Goal: Complete application form

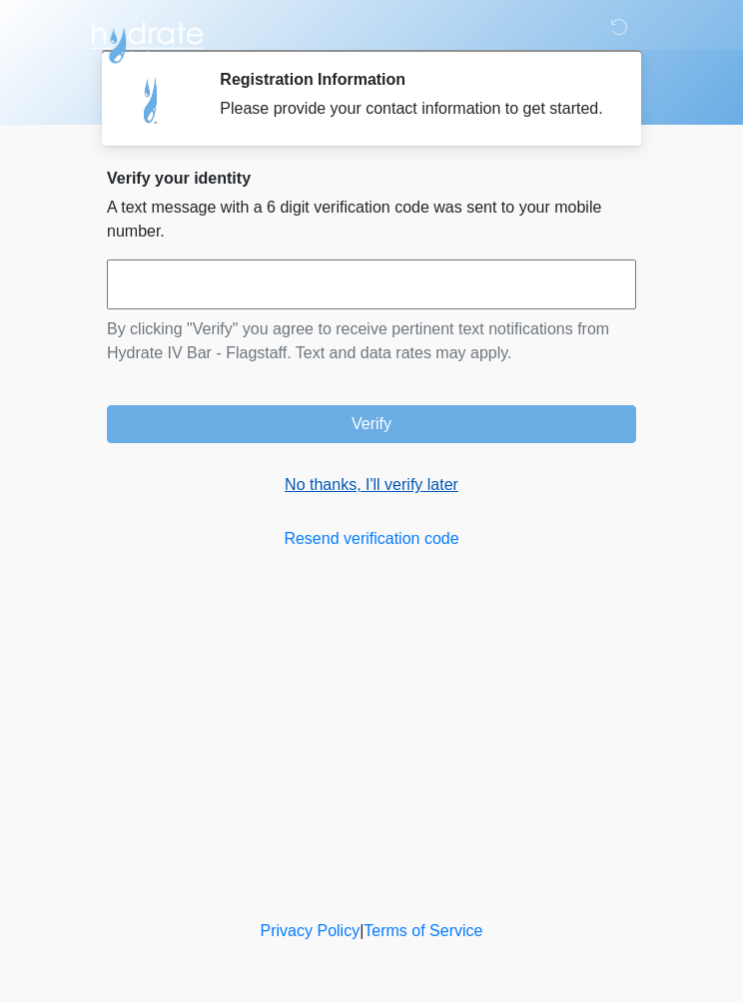
click at [338, 496] on link "No thanks, I'll verify later" at bounding box center [371, 485] width 529 height 24
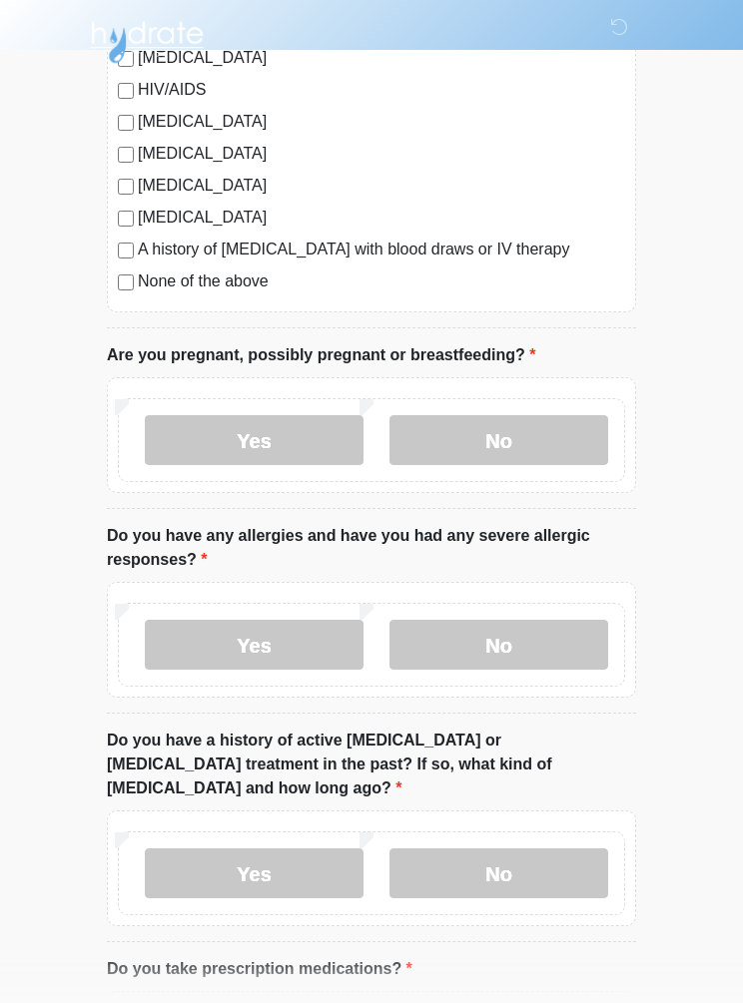
scroll to position [542, 0]
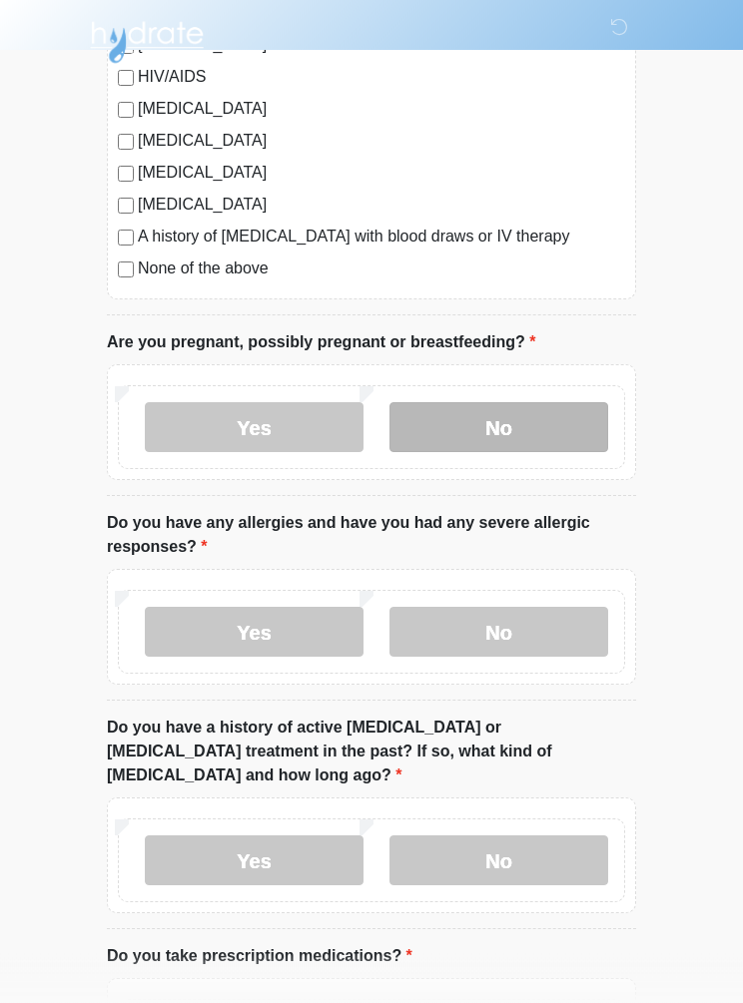
click at [541, 427] on label "No" at bounding box center [498, 428] width 219 height 50
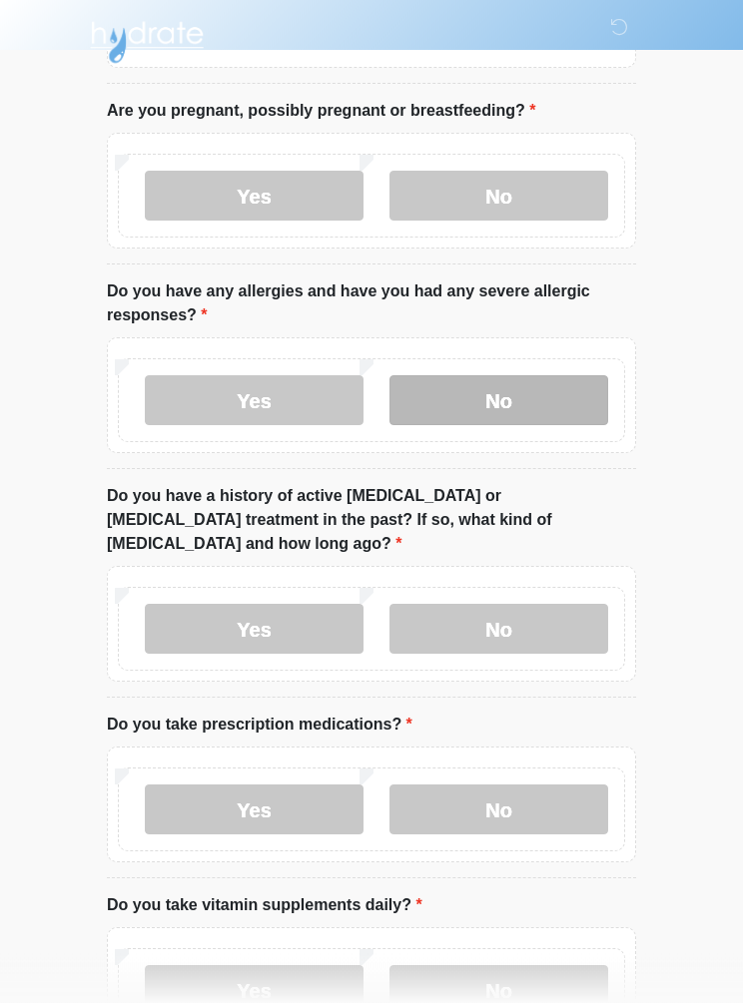
click at [550, 390] on label "No" at bounding box center [498, 401] width 219 height 50
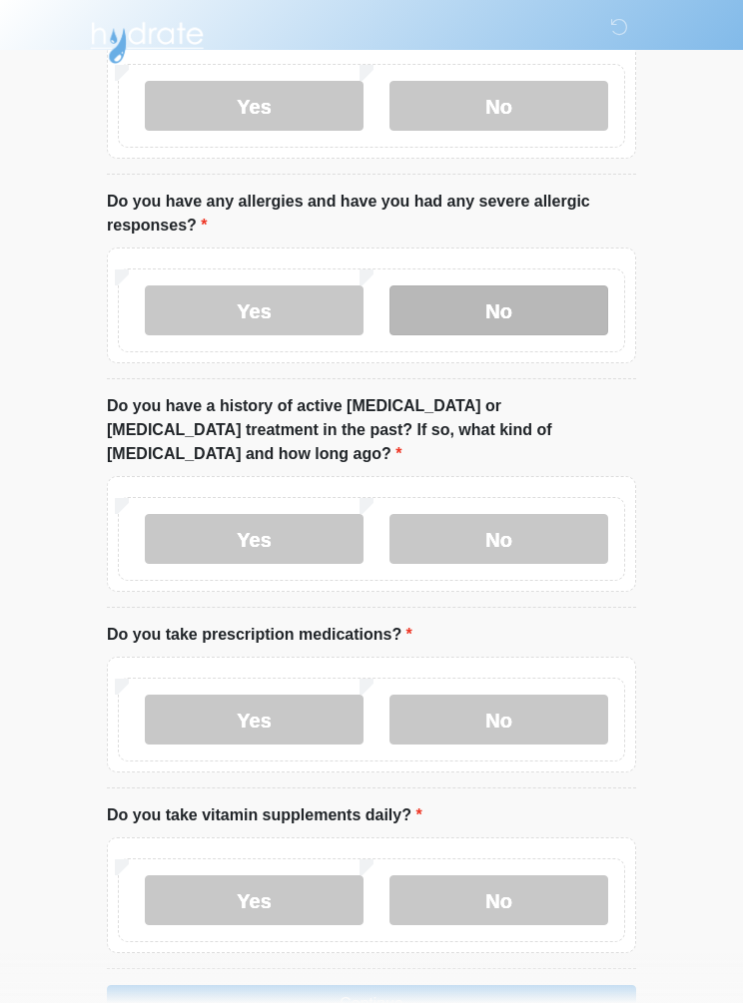
scroll to position [883, 0]
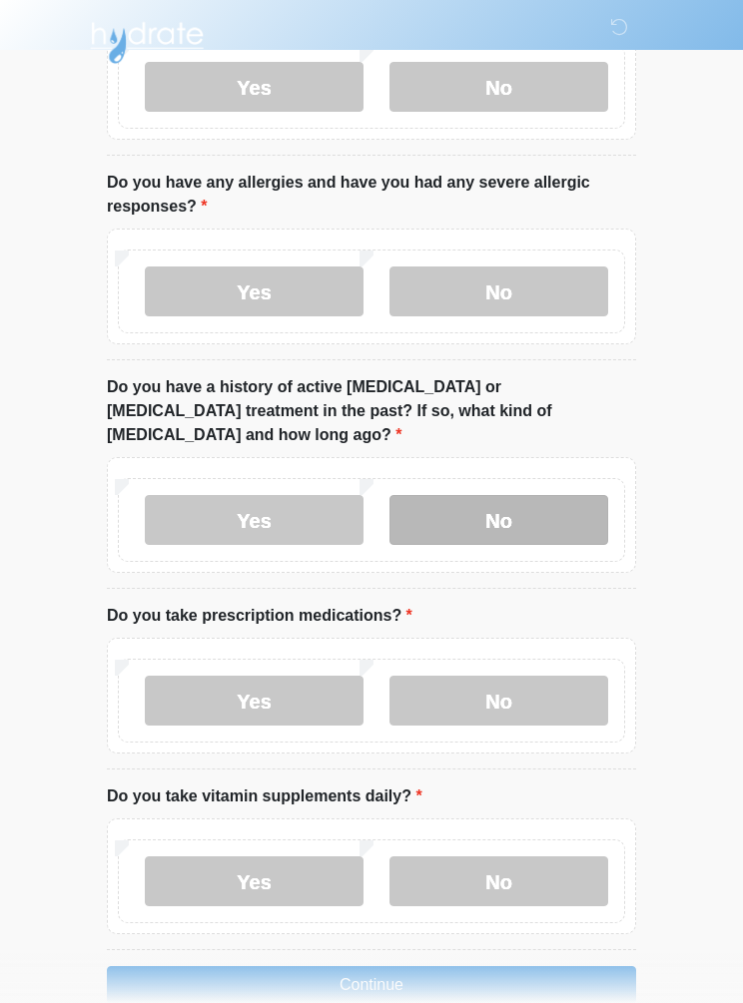
click at [560, 497] on label "No" at bounding box center [498, 520] width 219 height 50
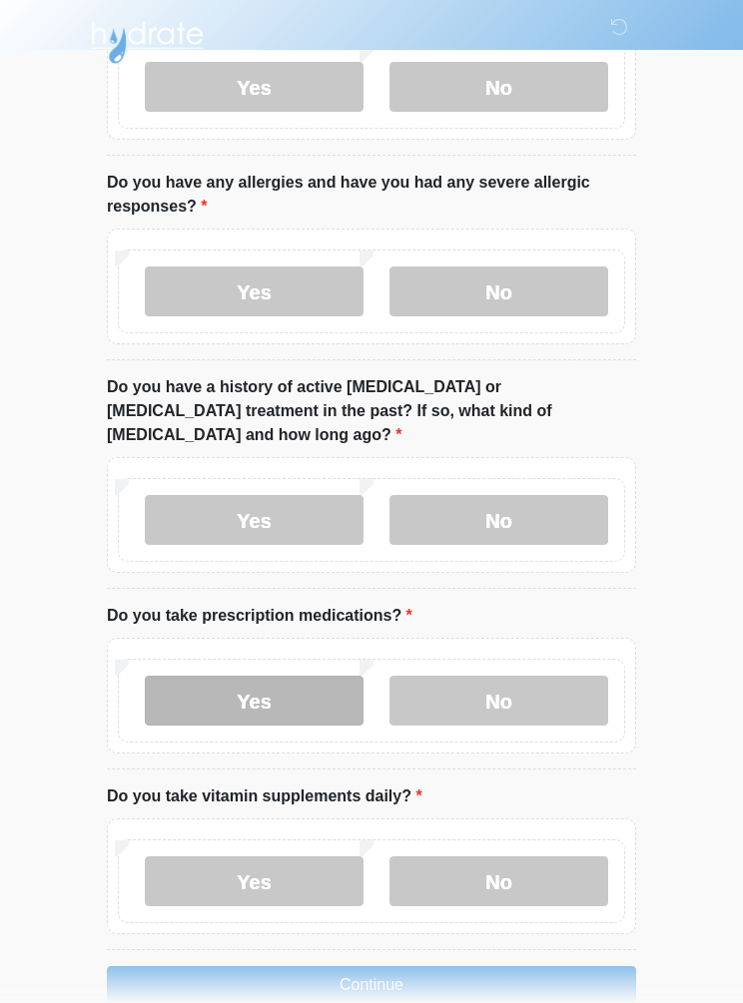
click at [330, 676] on label "Yes" at bounding box center [254, 701] width 219 height 50
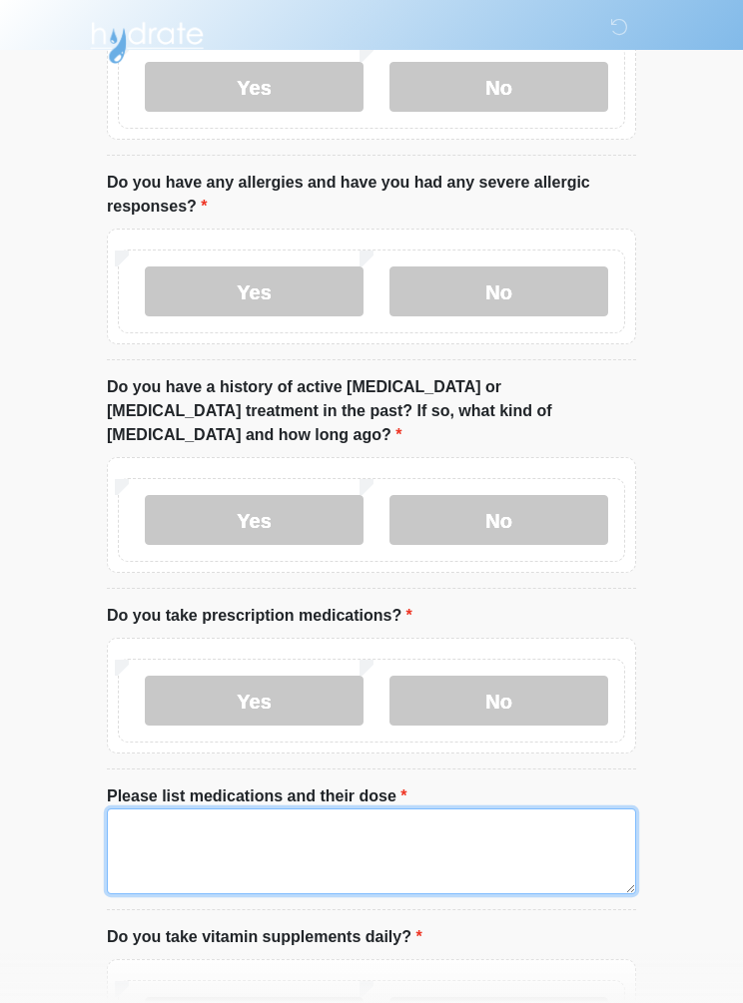
click at [444, 821] on textarea "Please list medications and their dose" at bounding box center [371, 851] width 529 height 86
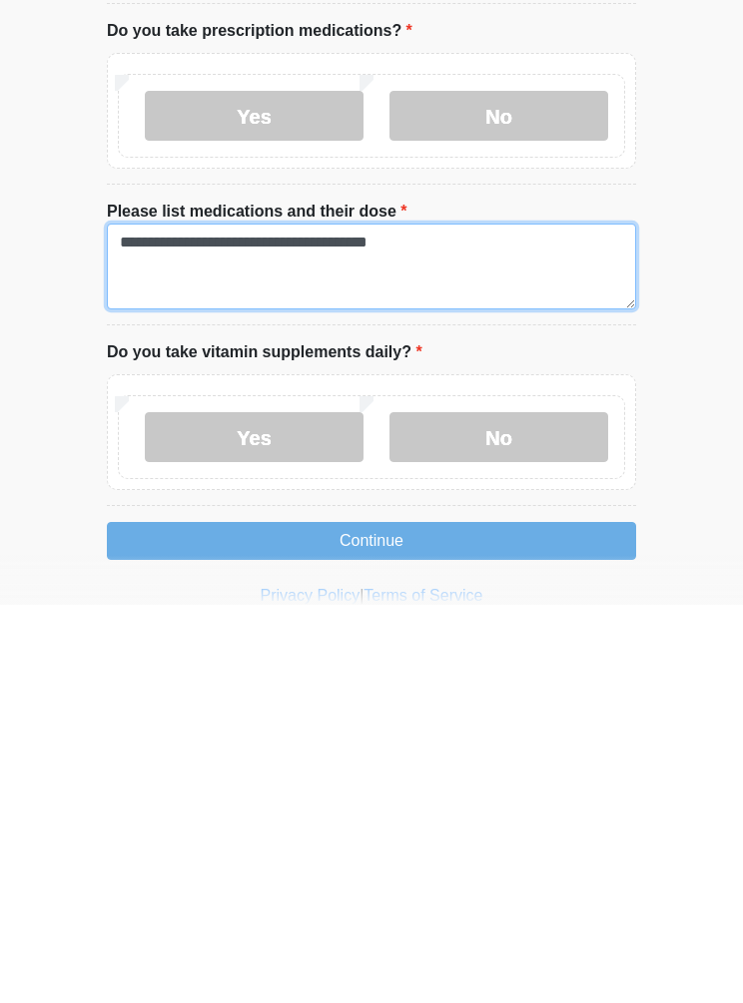
scroll to position [1106, 0]
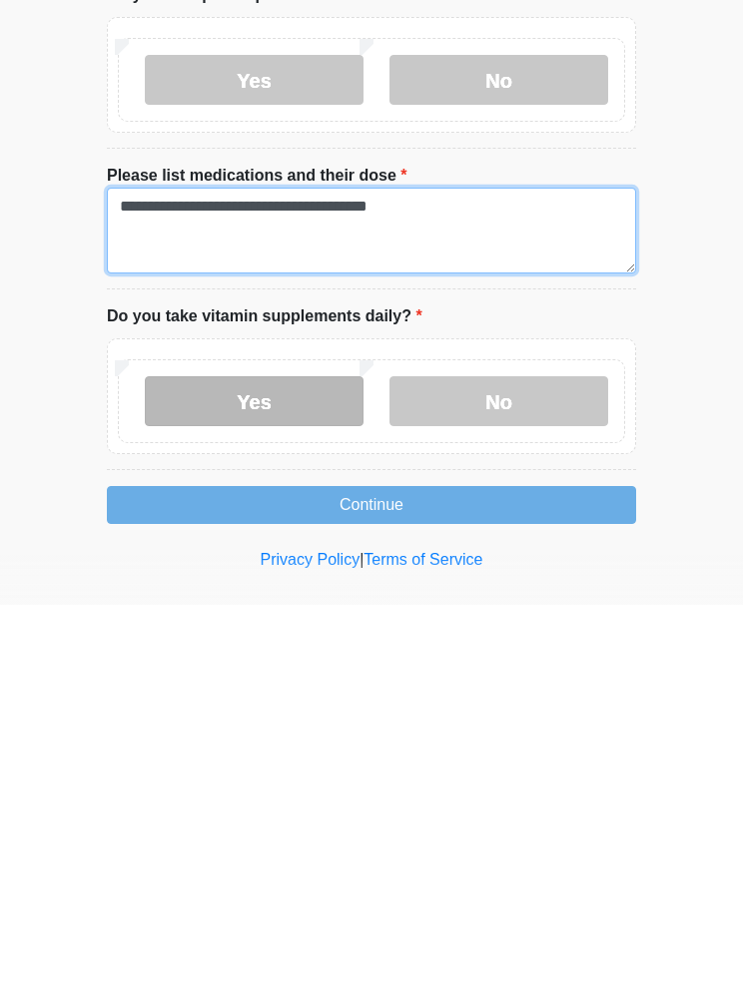
type textarea "**********"
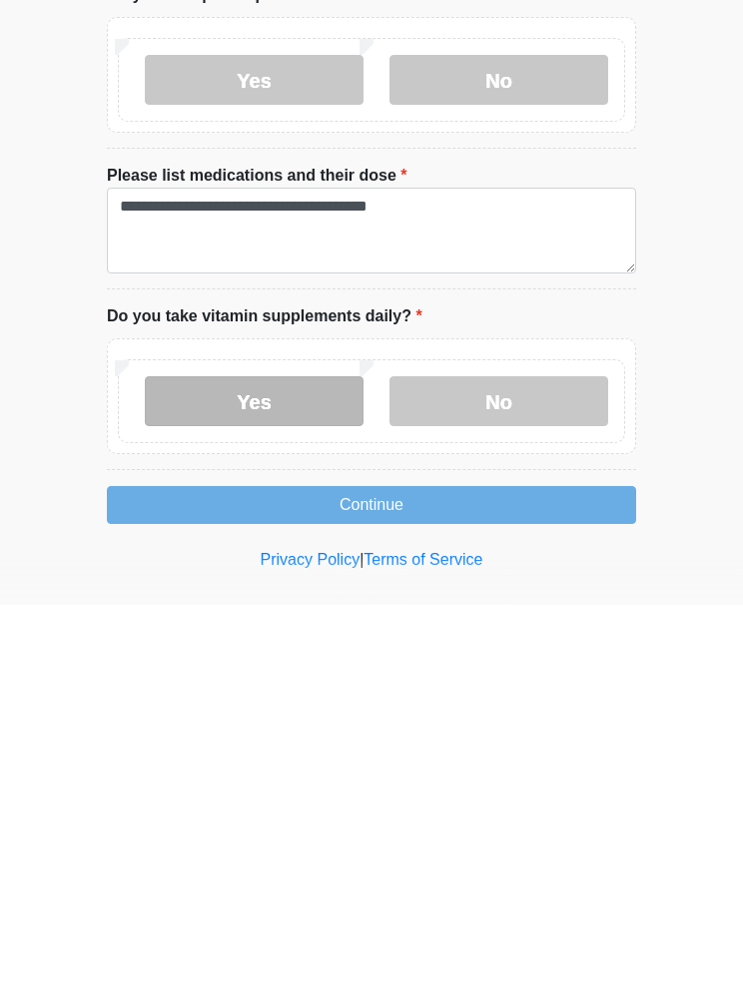
click at [305, 774] on label "Yes" at bounding box center [254, 799] width 219 height 50
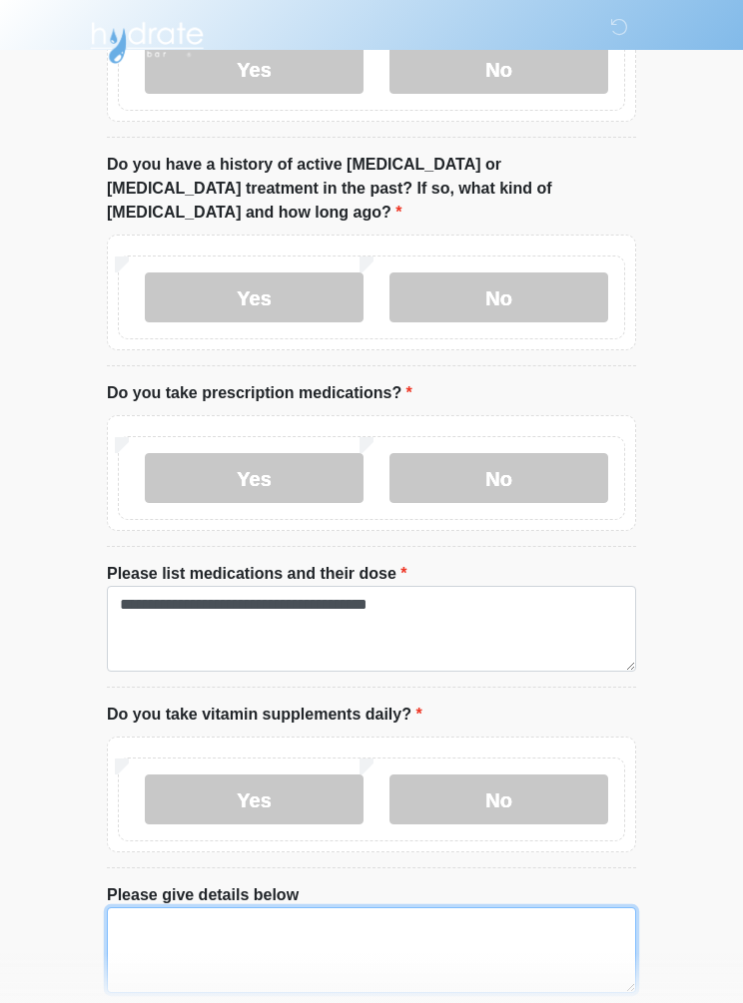
click at [401, 907] on textarea "Please give details below" at bounding box center [371, 950] width 529 height 86
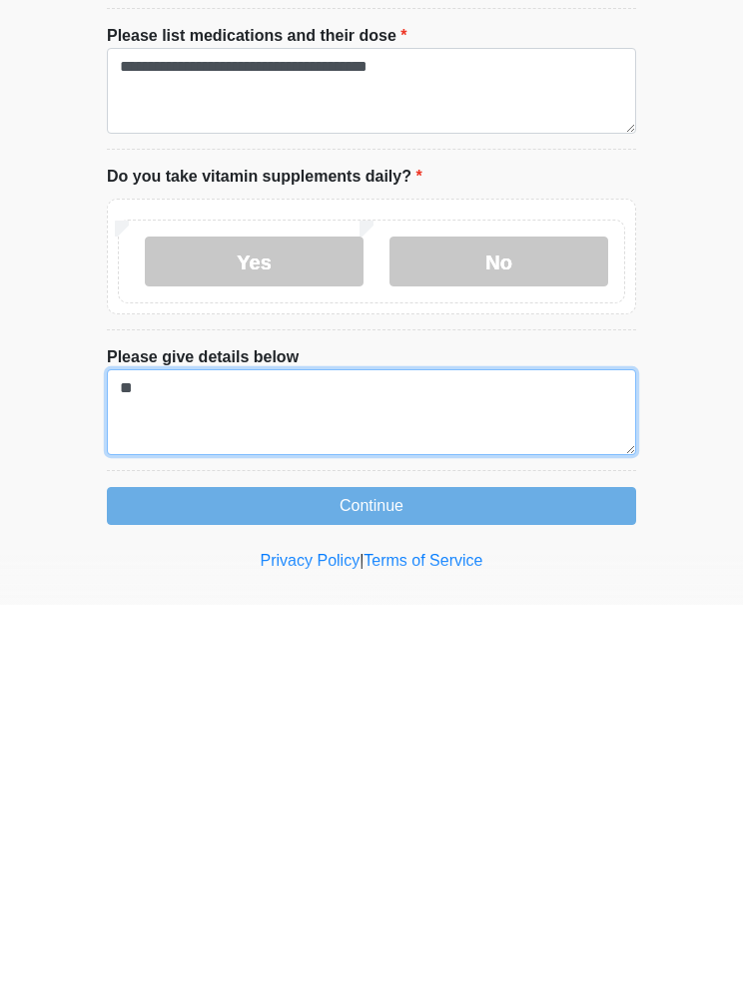
type textarea "*"
click at [342, 767] on textarea "**********" at bounding box center [371, 810] width 529 height 86
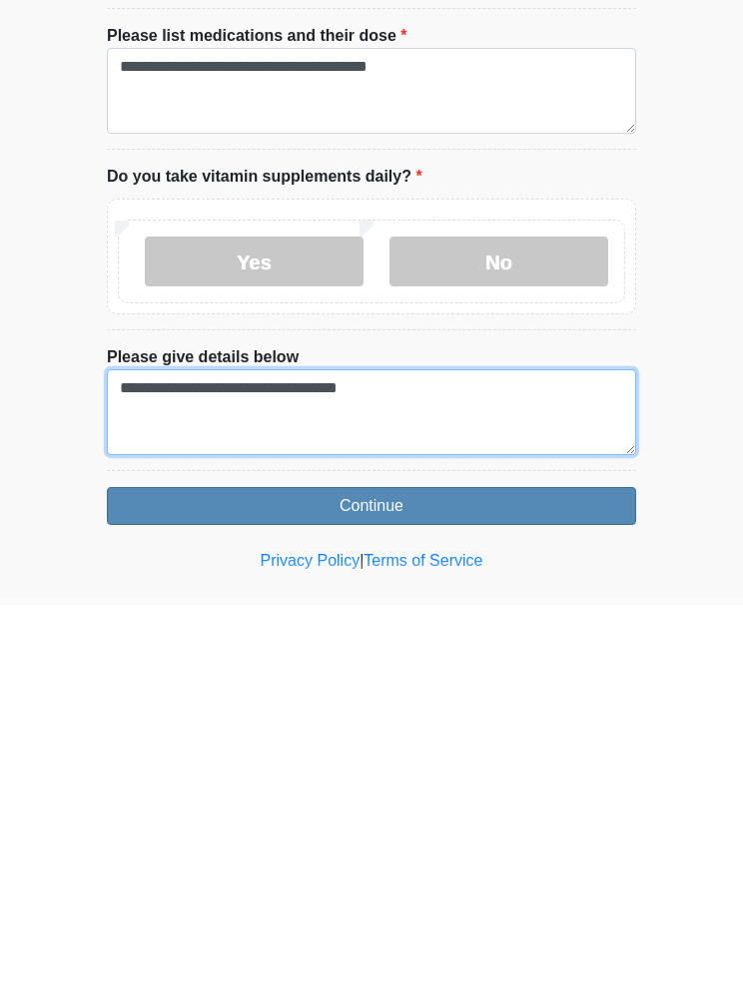
type textarea "**********"
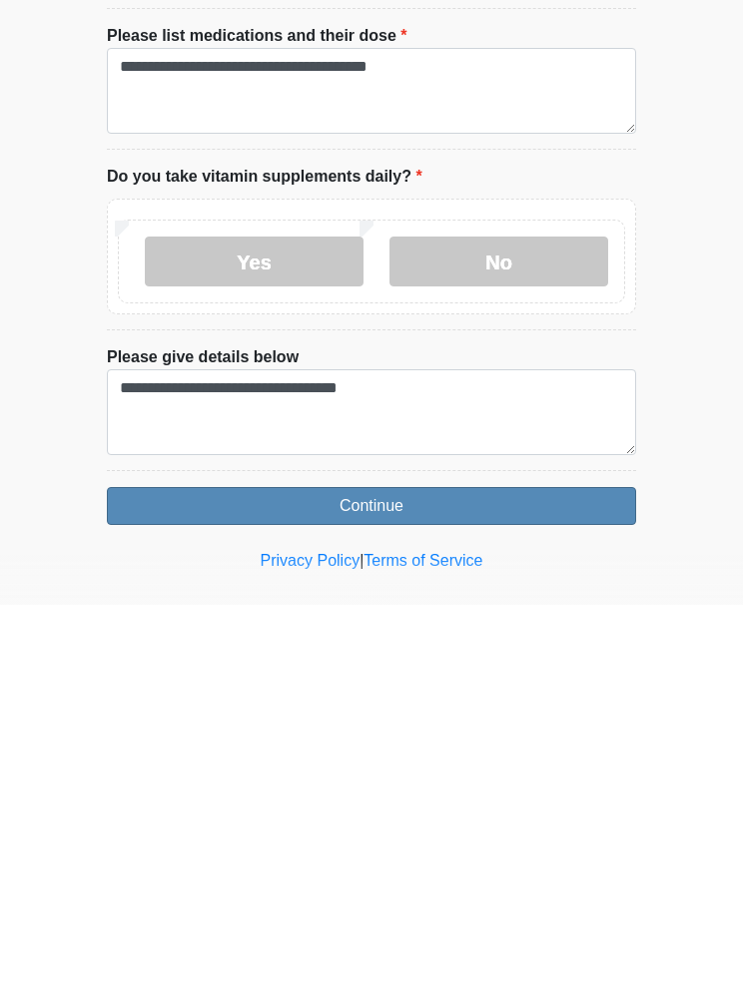
click at [448, 885] on button "Continue" at bounding box center [371, 904] width 529 height 38
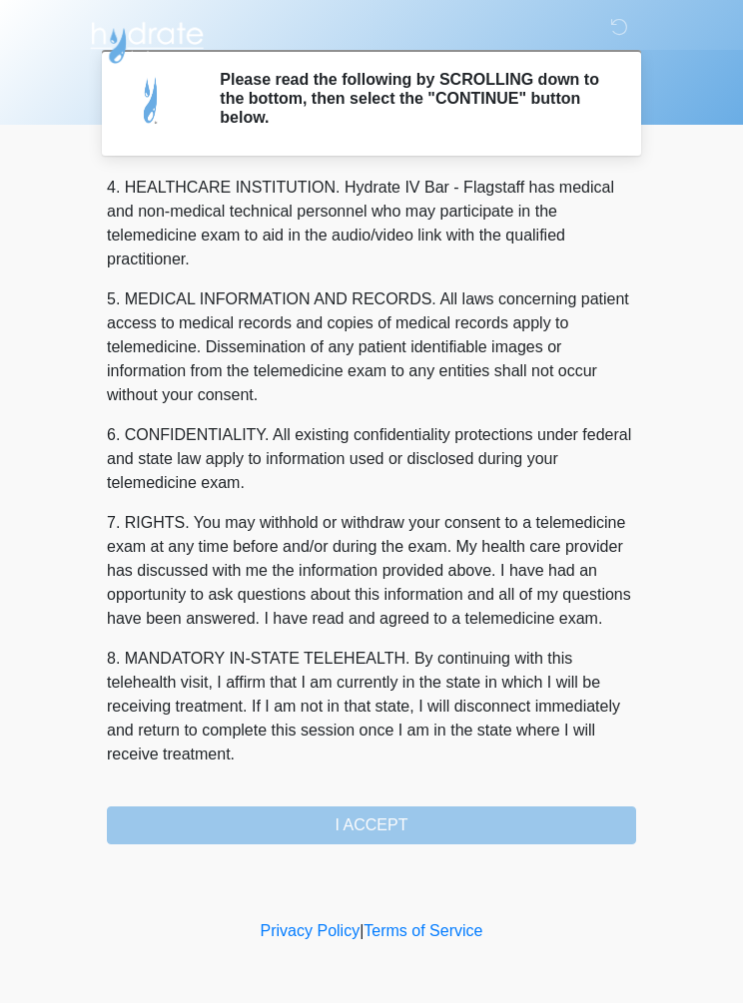
scroll to position [578, 0]
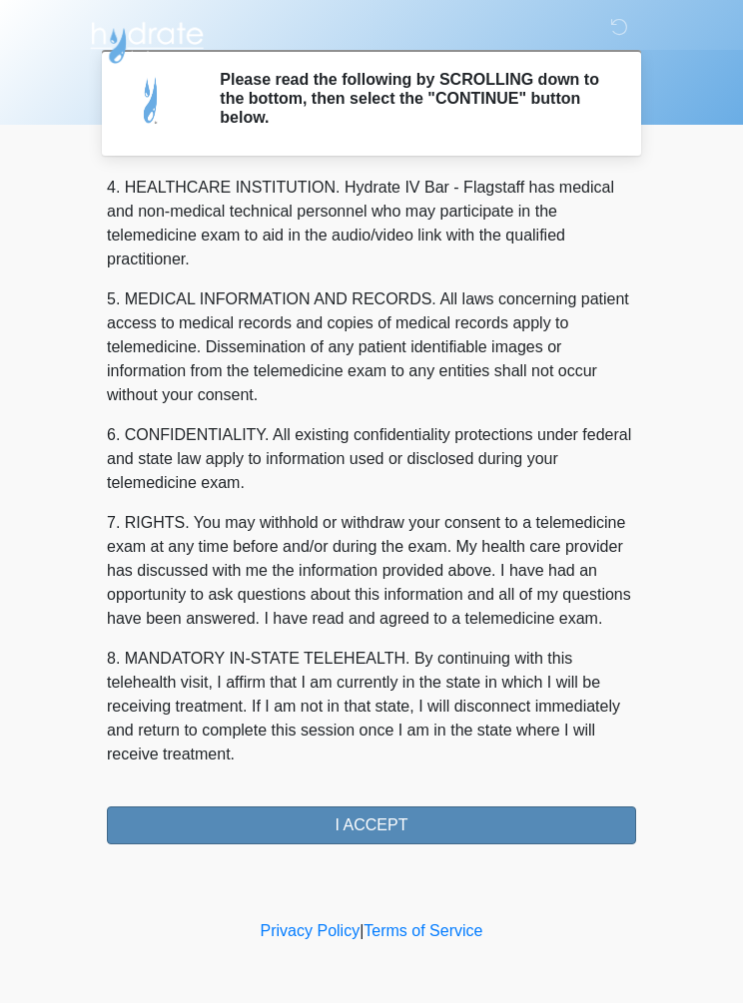
click at [488, 816] on button "I ACCEPT" at bounding box center [371, 825] width 529 height 38
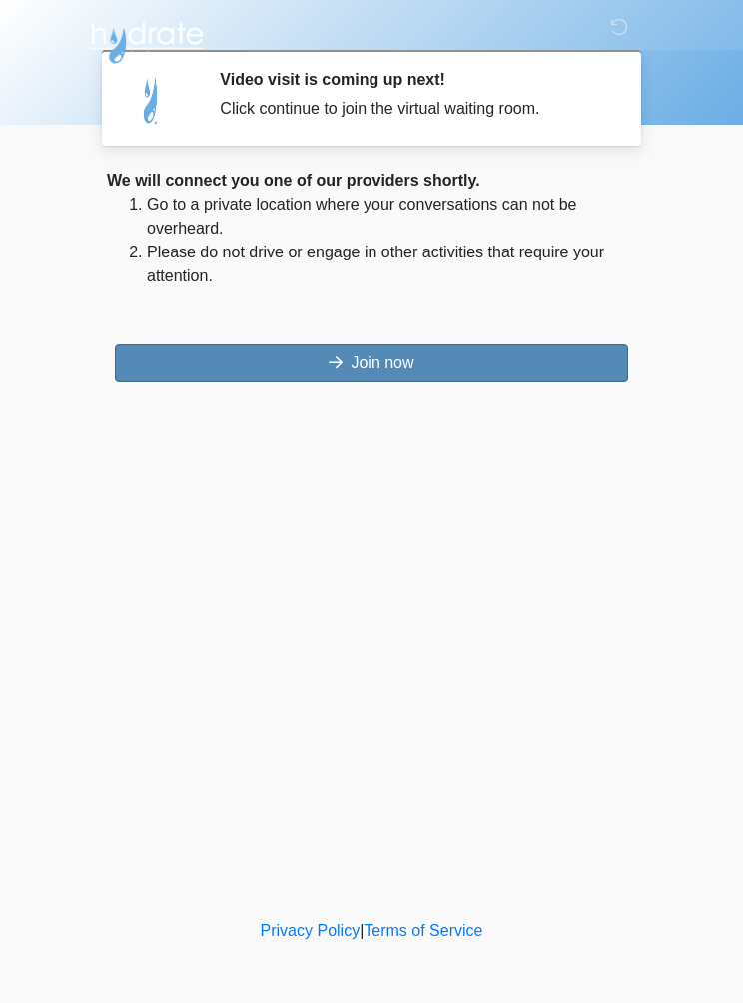
click at [442, 360] on button "Join now" at bounding box center [371, 363] width 513 height 38
